Goal: Information Seeking & Learning: Learn about a topic

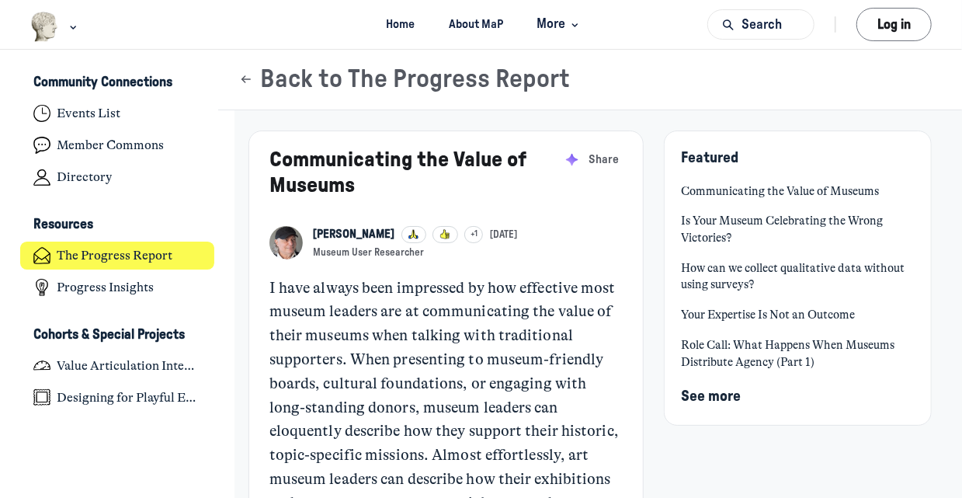
scroll to position [3984, 3052]
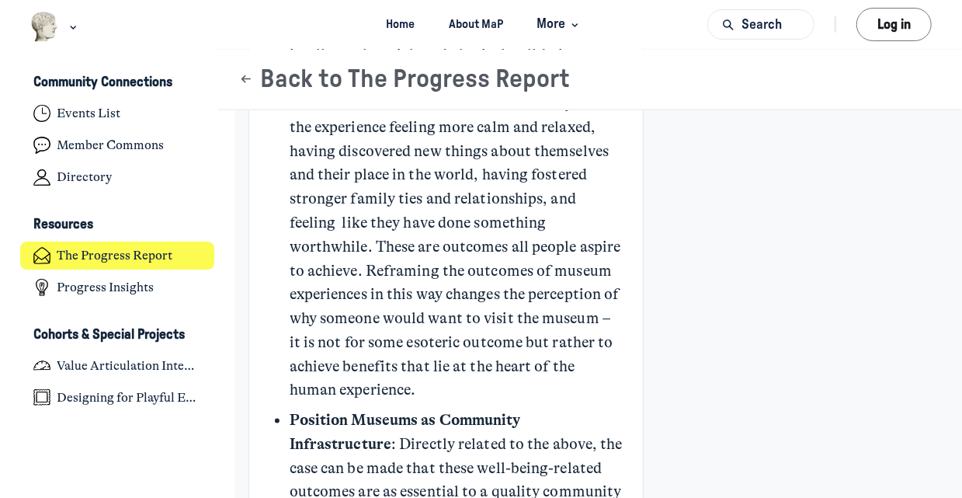
scroll to position [7117, 0]
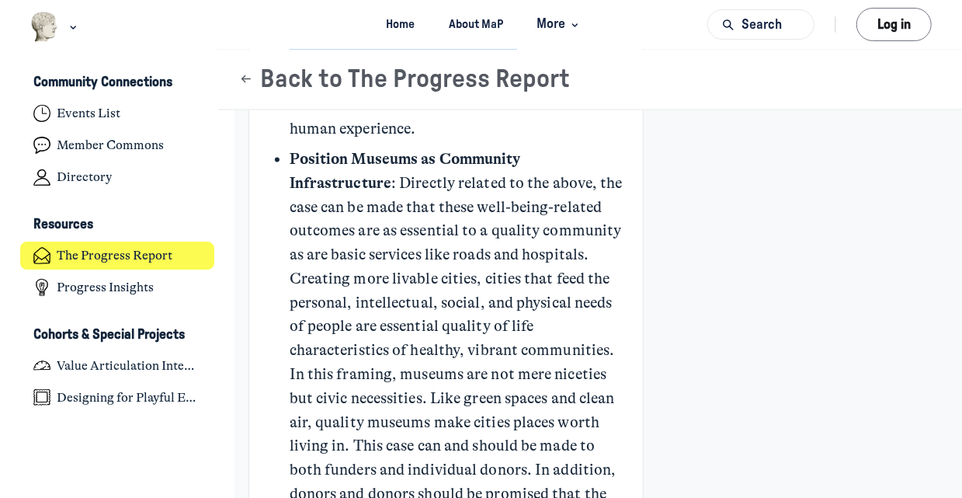
drag, startPoint x: 803, startPoint y: 209, endPoint x: 802, endPoint y: 181, distance: 28.0
drag, startPoint x: 802, startPoint y: 181, endPoint x: 807, endPoint y: 240, distance: 59.2
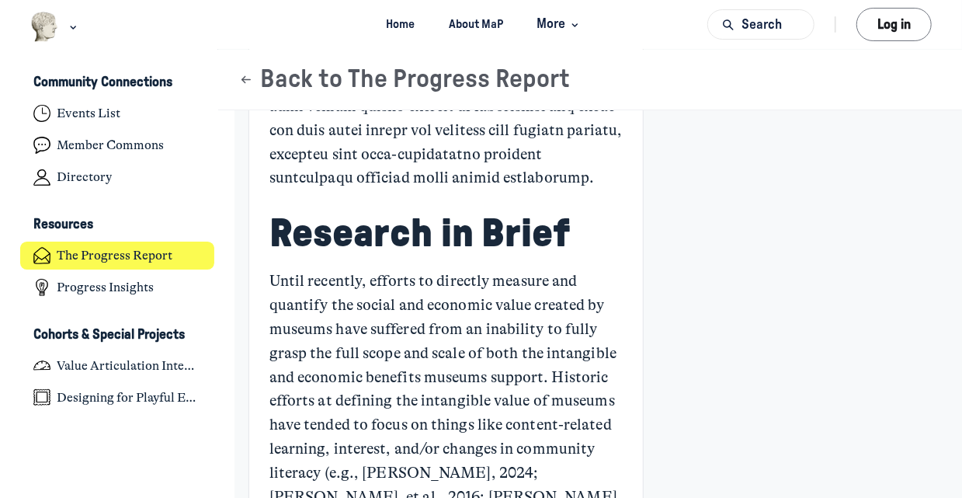
scroll to position [1695, 0]
